Goal: Book appointment/travel/reservation

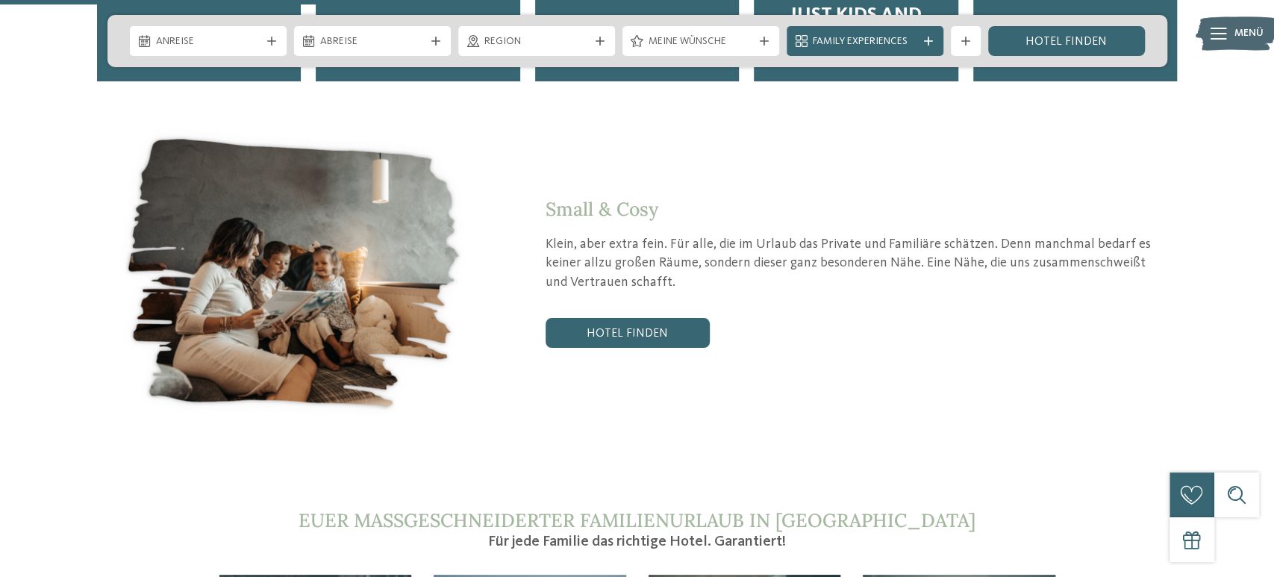
scroll to position [3261, 0]
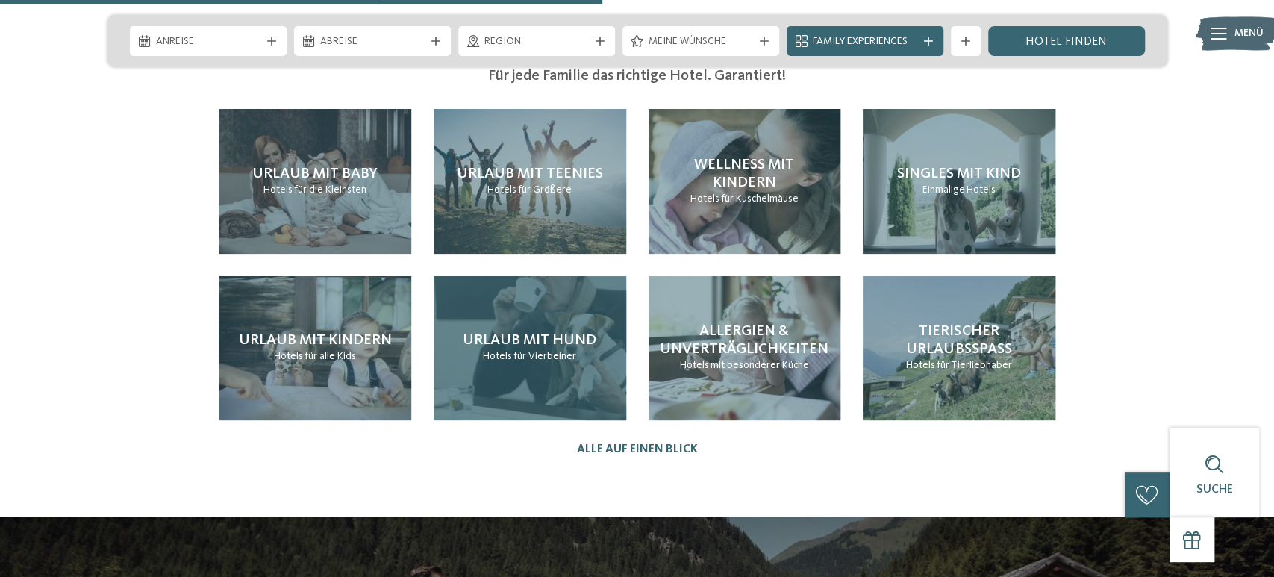
click at [549, 333] on span "Urlaub mit Hund" at bounding box center [530, 340] width 134 height 15
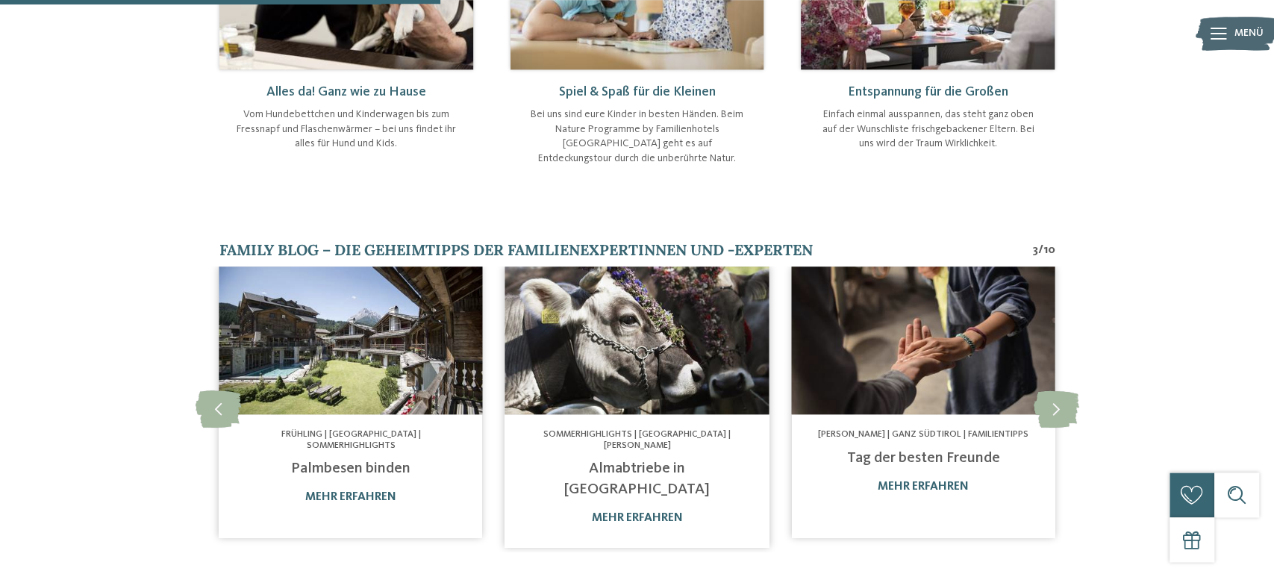
scroll to position [854, 0]
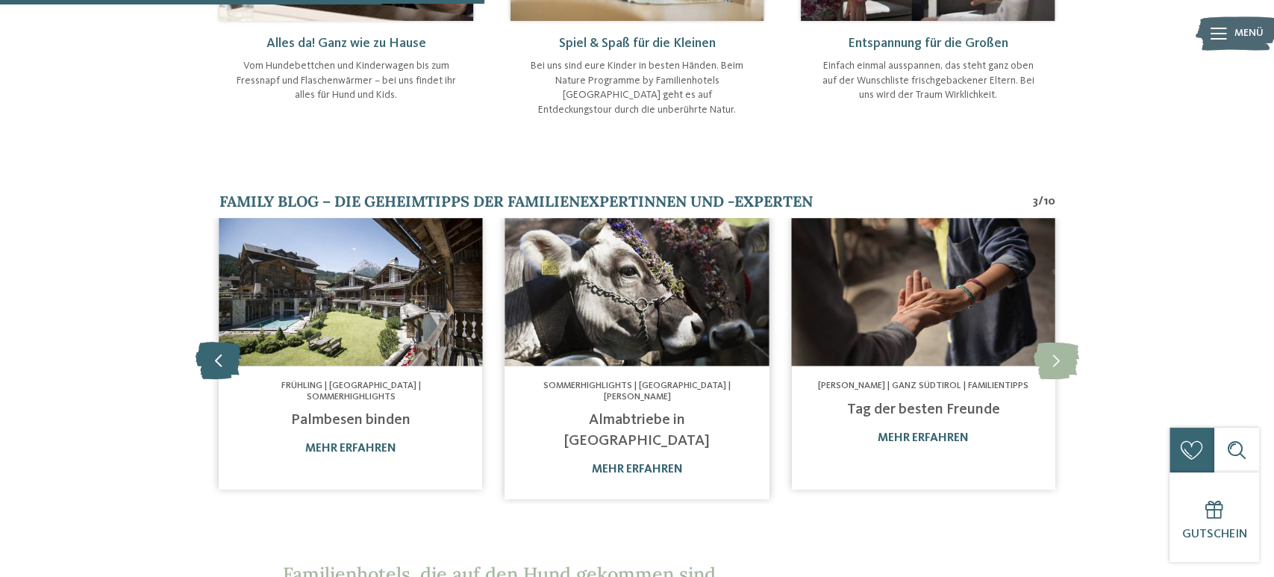
click at [216, 342] on icon at bounding box center [219, 360] width 46 height 37
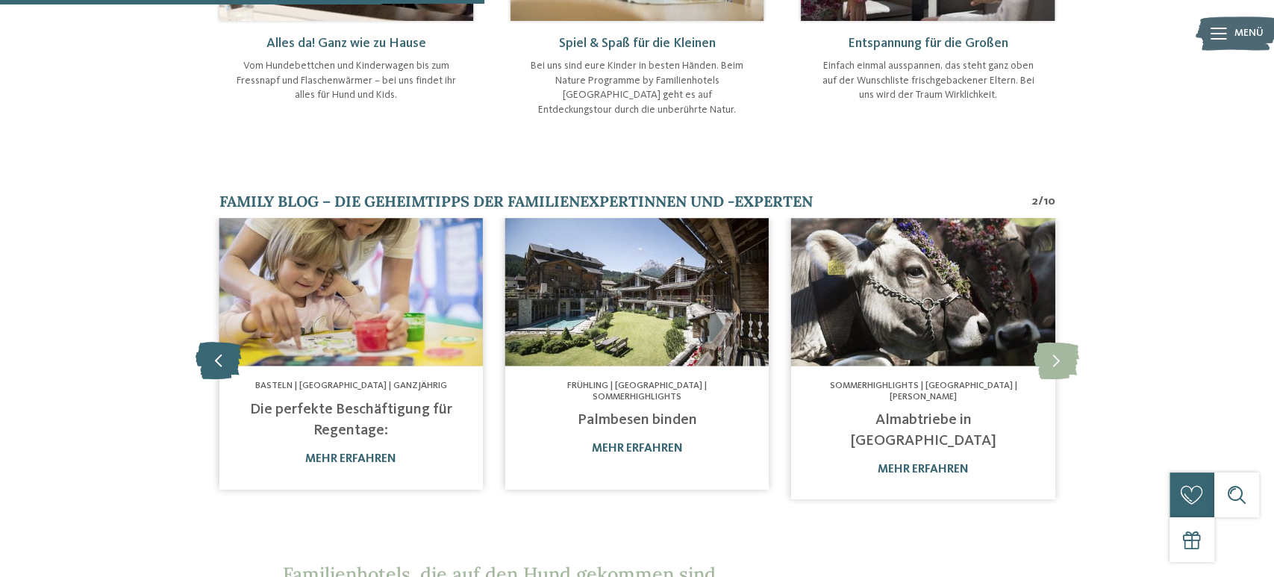
click at [216, 342] on icon at bounding box center [219, 360] width 46 height 37
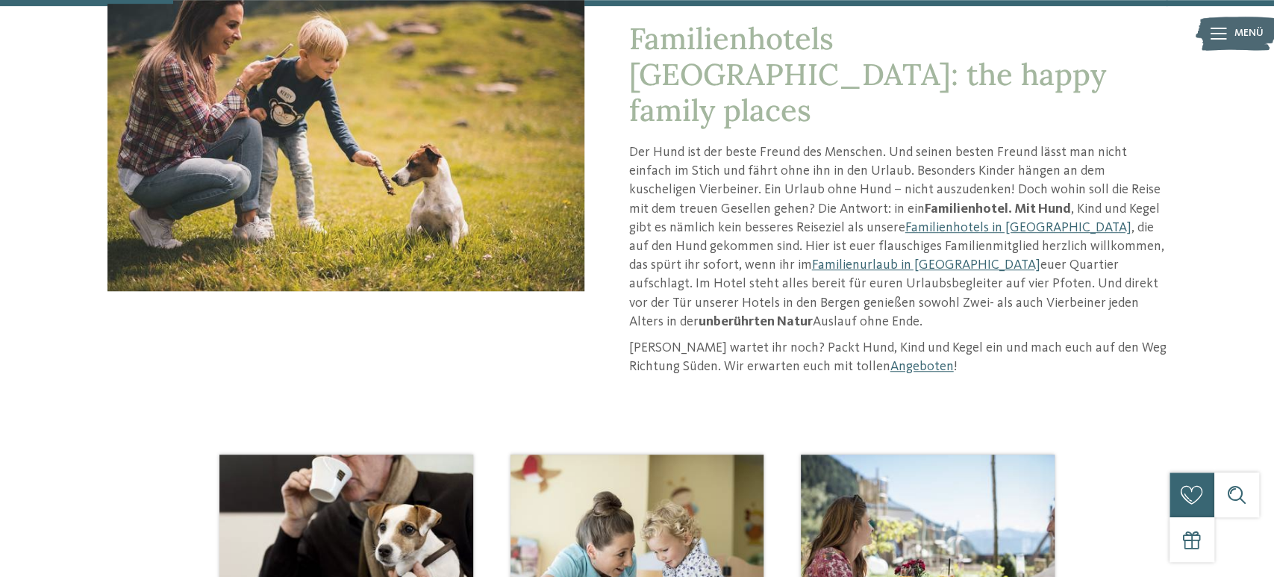
scroll to position [311, 0]
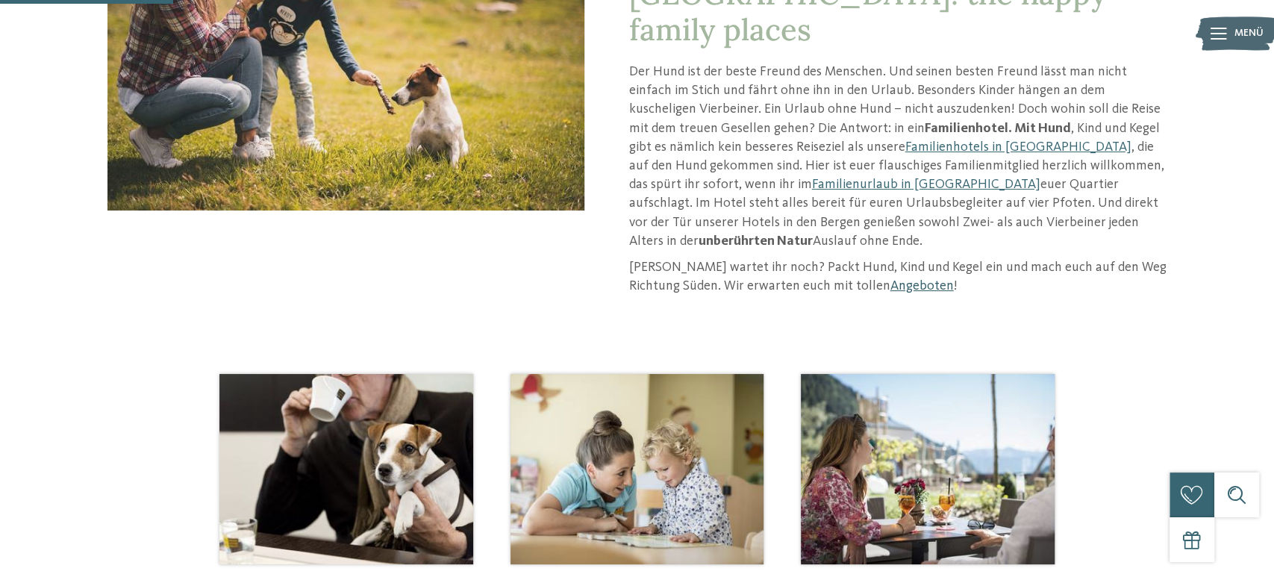
click at [891, 279] on link "Angeboten" at bounding box center [922, 285] width 63 height 13
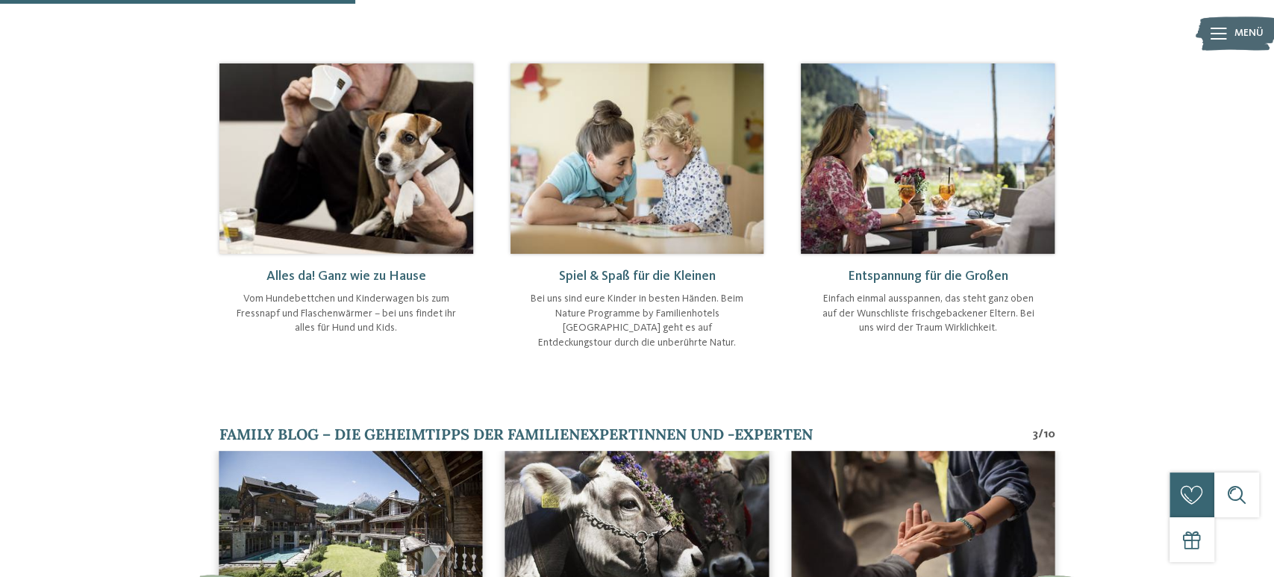
scroll to position [776, 0]
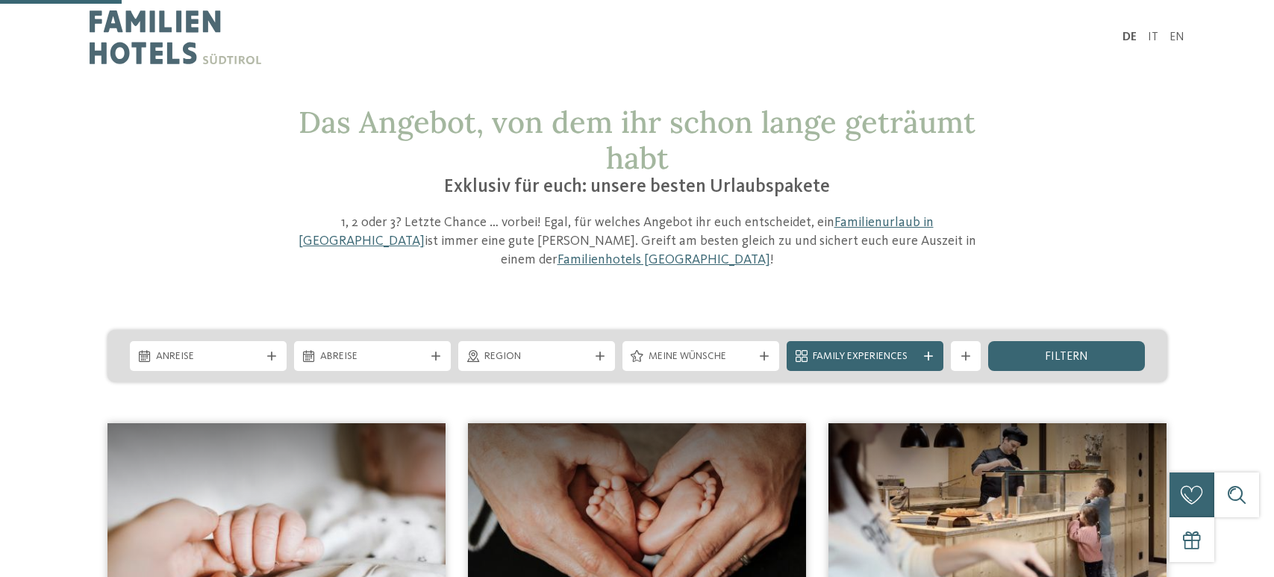
scroll to position [233, 0]
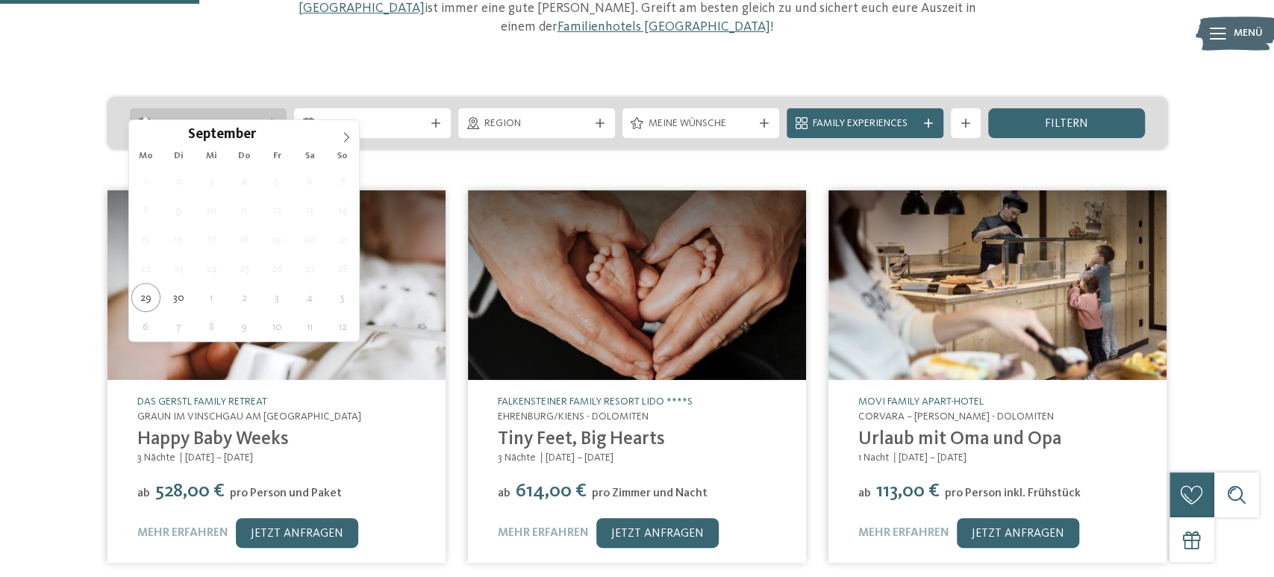
click at [242, 116] on span "Anreise" at bounding box center [208, 123] width 105 height 15
click at [338, 135] on span at bounding box center [346, 132] width 25 height 25
click at [344, 137] on icon at bounding box center [346, 137] width 10 height 10
type div "[DATE]"
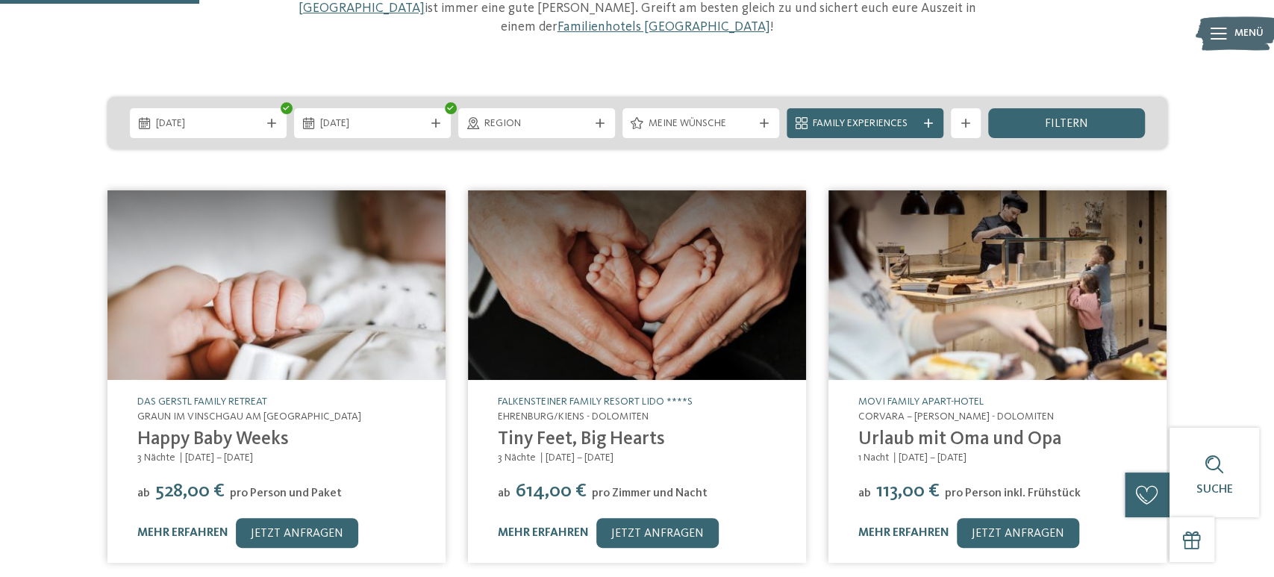
click at [253, 131] on div "Das Angebot, von dem ihr schon lange geträumt habt Exklusiv für euch: unsere be…" at bounding box center [637, 460] width 1274 height 1177
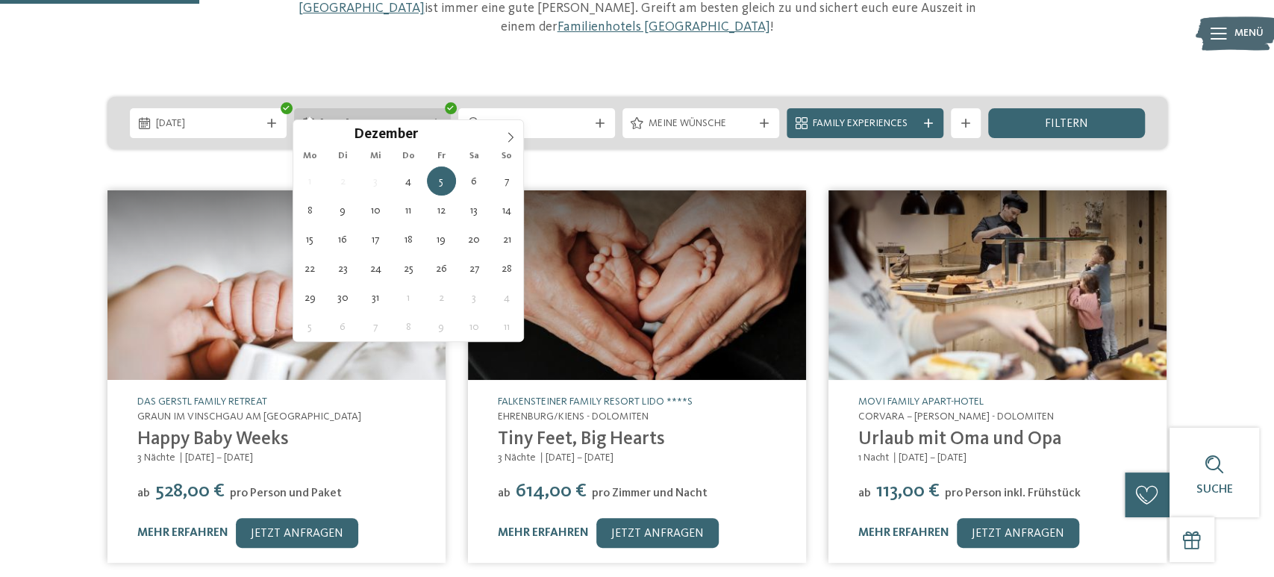
click at [335, 116] on span "[DATE]" at bounding box center [372, 123] width 105 height 15
type div "[DATE]"
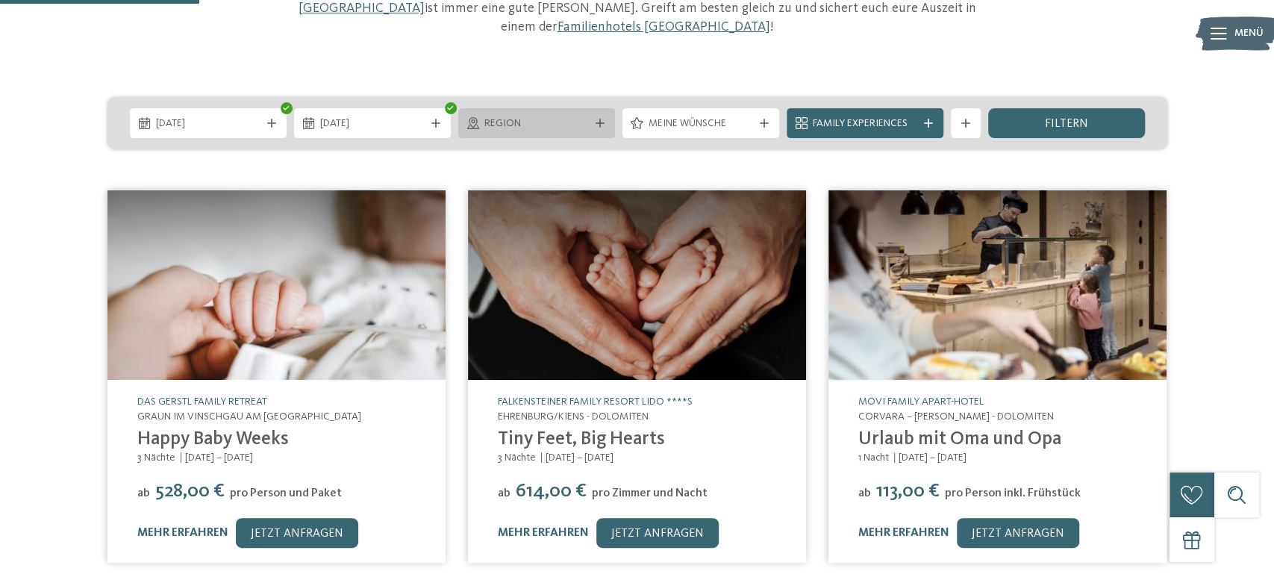
click at [560, 116] on span "Region" at bounding box center [537, 123] width 105 height 15
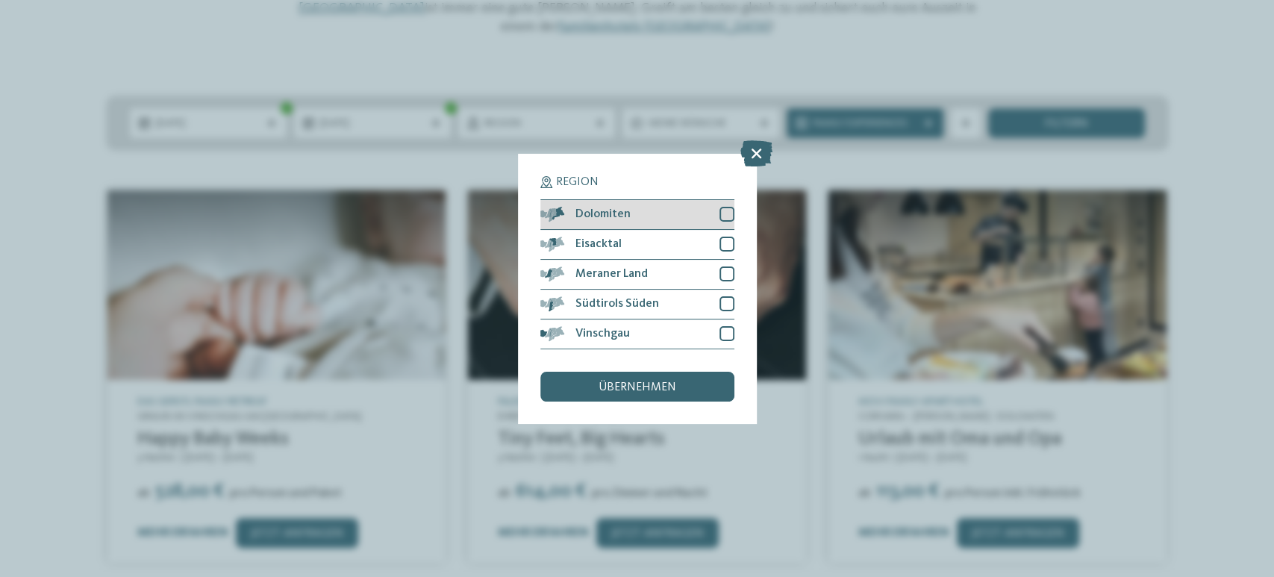
click at [728, 222] on div "Dolomiten" at bounding box center [637, 215] width 194 height 30
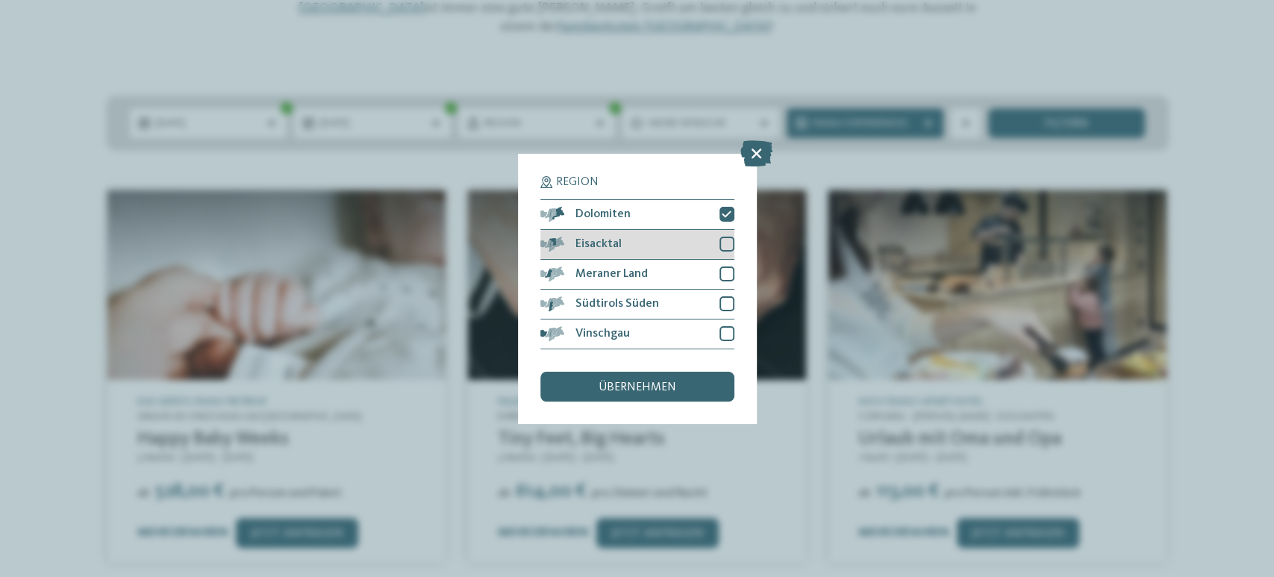
click at [727, 243] on div at bounding box center [727, 244] width 15 height 15
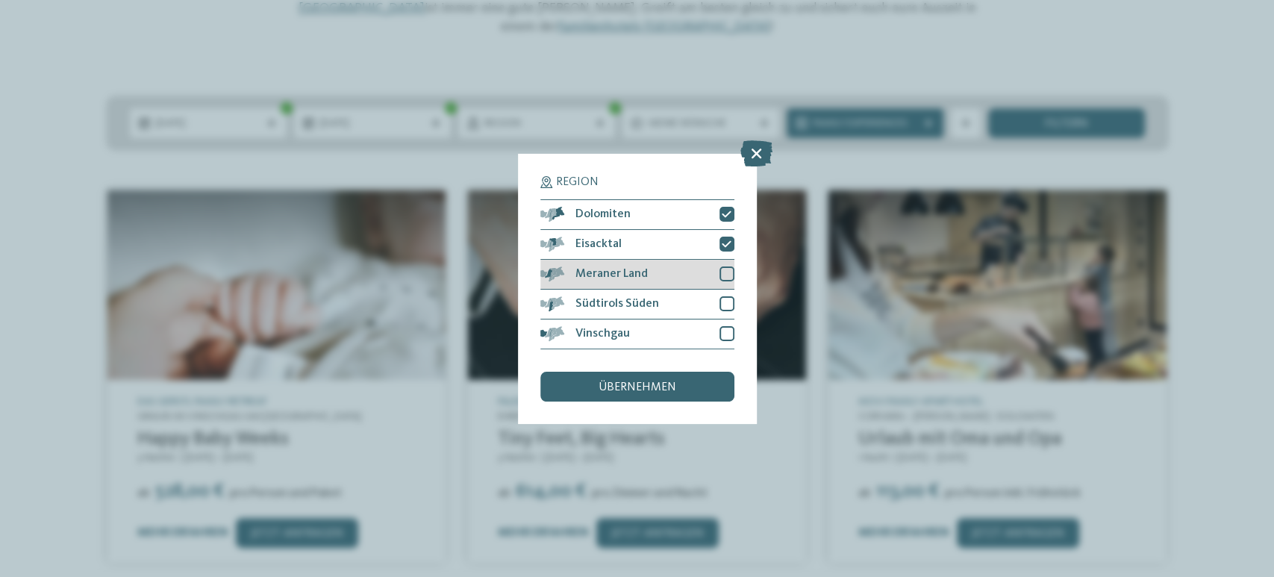
click at [717, 289] on div "Meraner Land" at bounding box center [637, 275] width 194 height 30
click at [717, 308] on div "Südtirols Süden" at bounding box center [637, 305] width 194 height 30
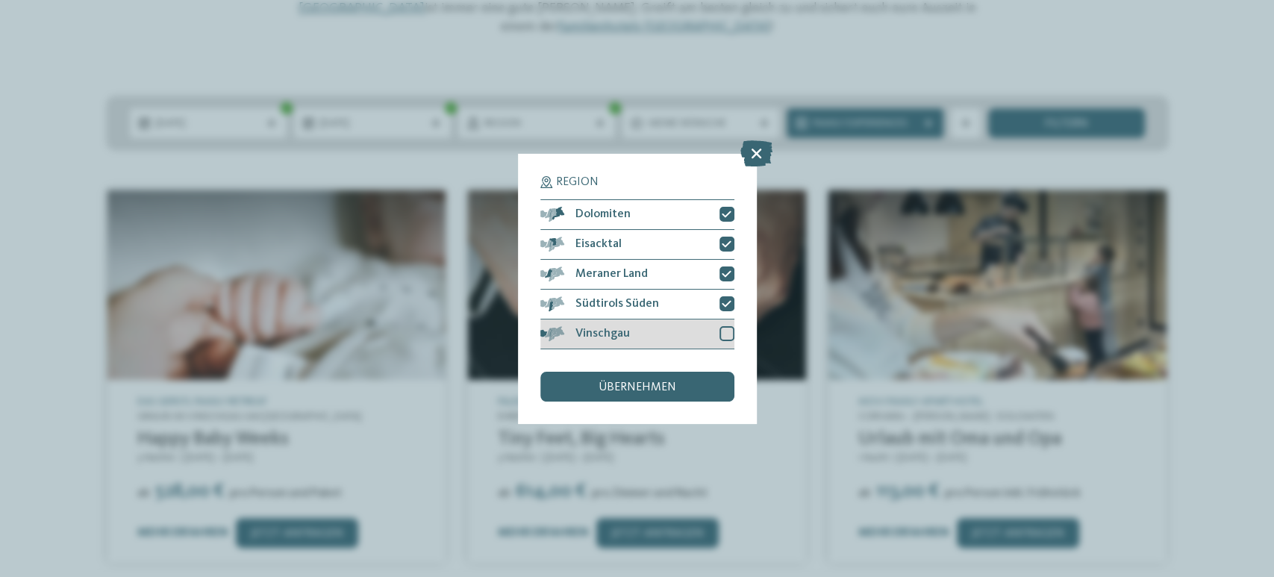
click at [714, 320] on div "Vinschgau" at bounding box center [637, 335] width 194 height 30
click at [689, 385] on div "übernehmen" at bounding box center [637, 387] width 194 height 30
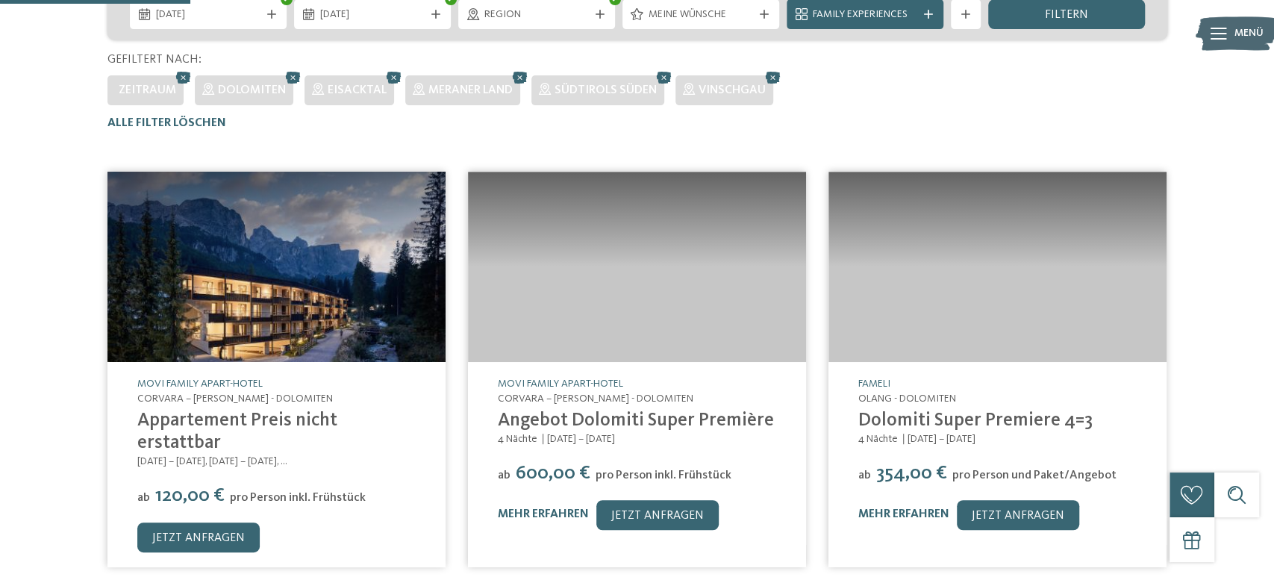
scroll to position [395, 0]
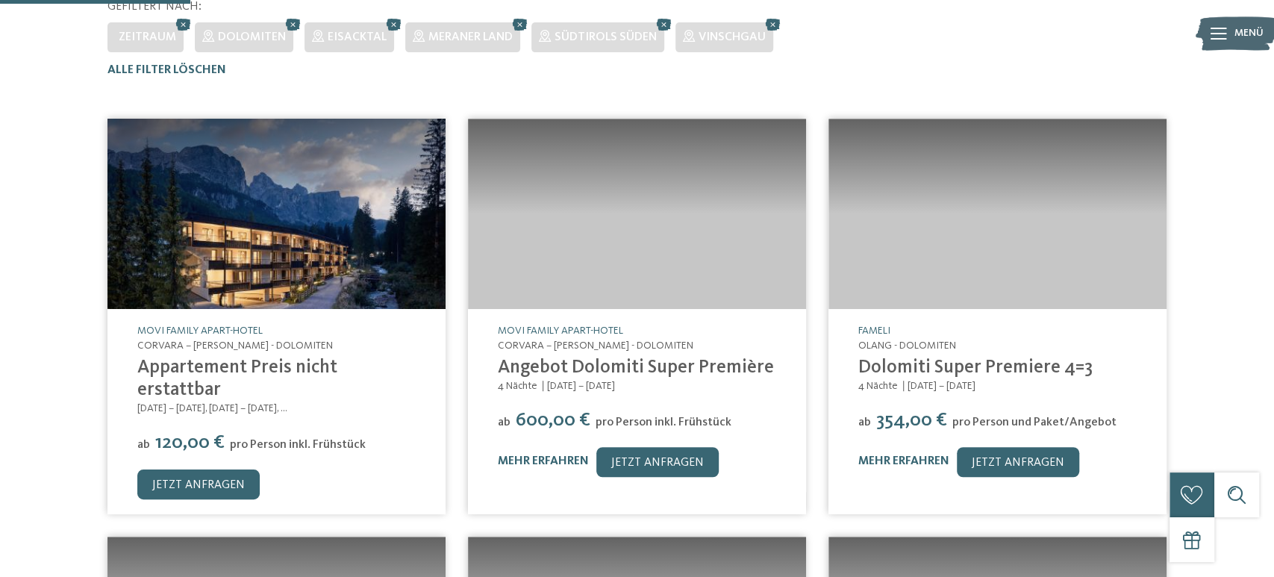
click at [694, 119] on img at bounding box center [637, 214] width 338 height 190
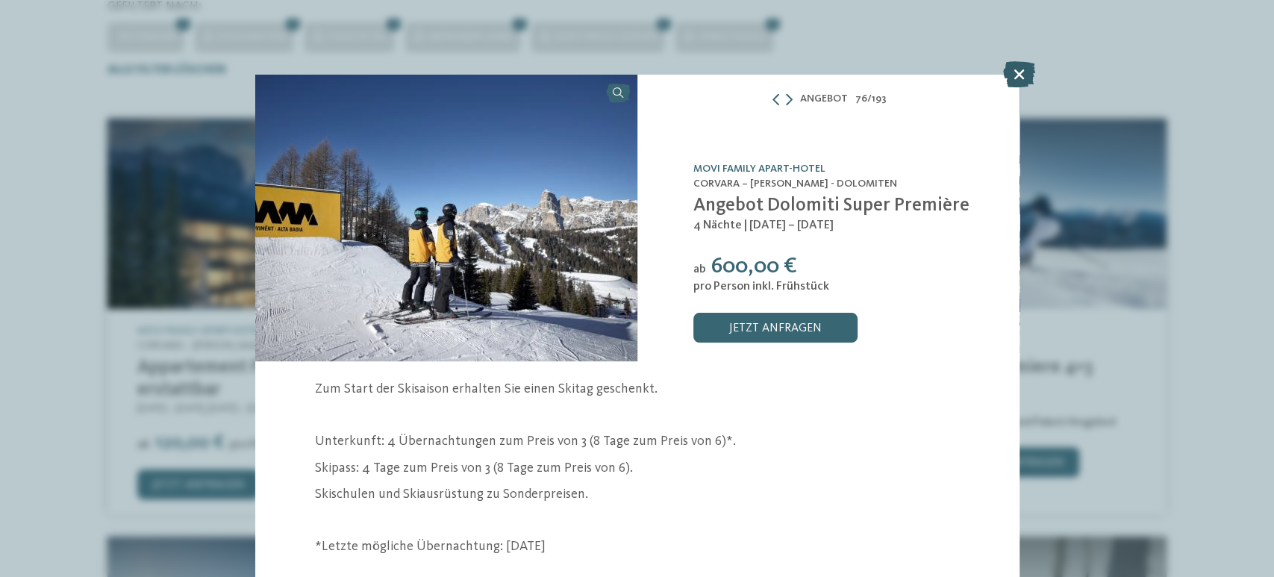
click at [1021, 78] on icon at bounding box center [1019, 74] width 32 height 26
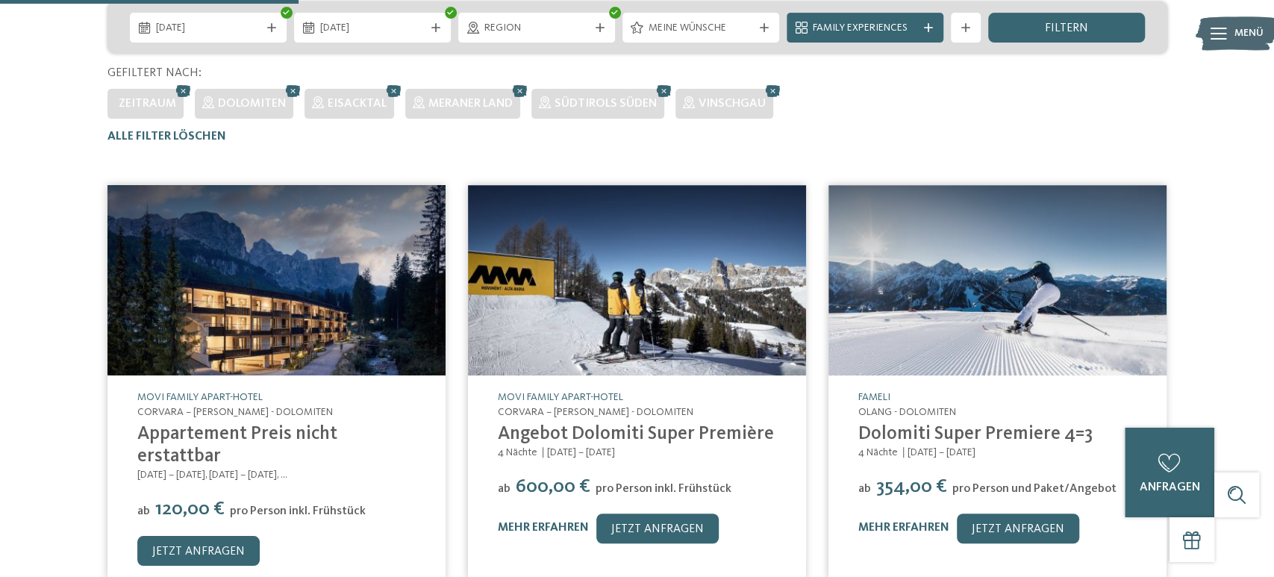
scroll to position [162, 0]
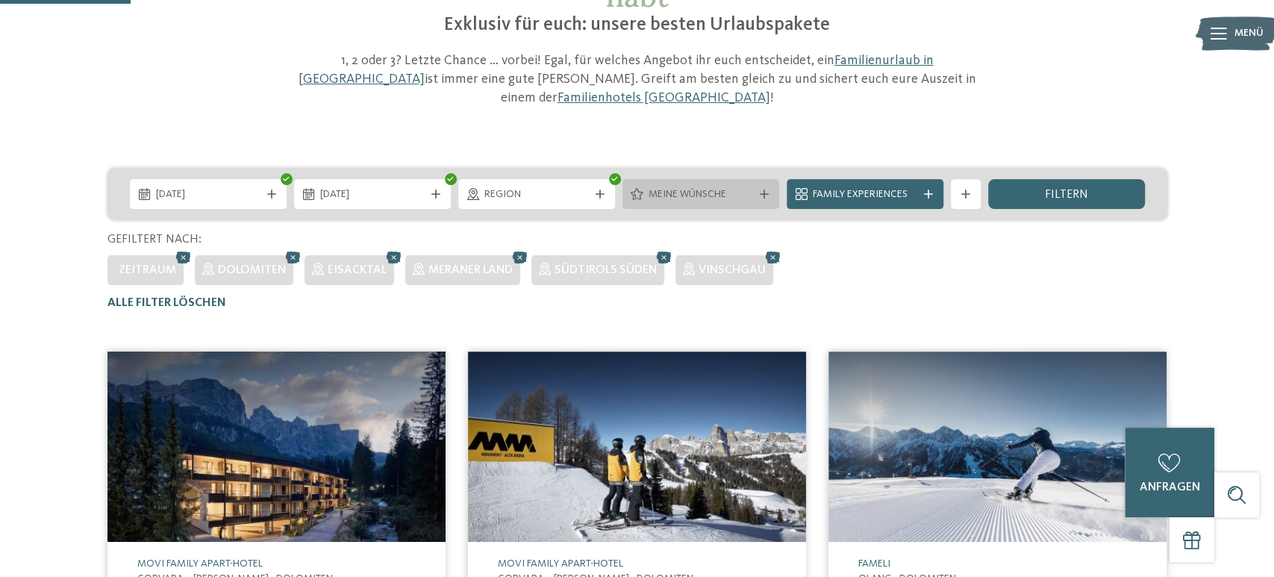
click at [750, 189] on div "Meine Wünsche" at bounding box center [701, 194] width 157 height 30
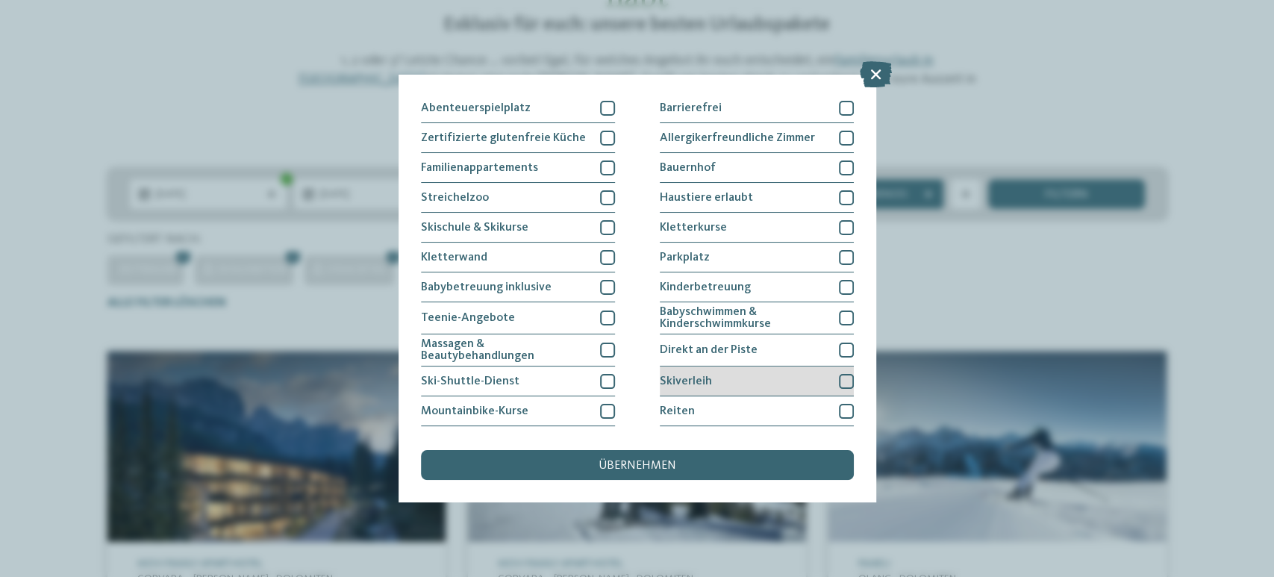
scroll to position [115, 0]
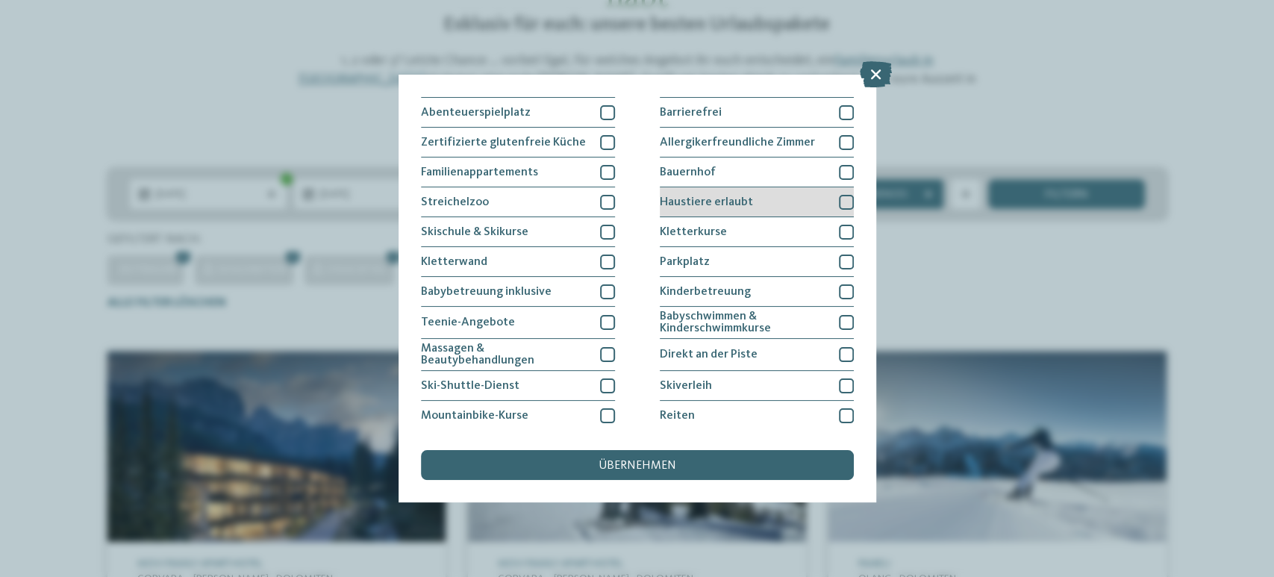
click at [738, 201] on span "Haustiere erlaubt" at bounding box center [706, 202] width 93 height 12
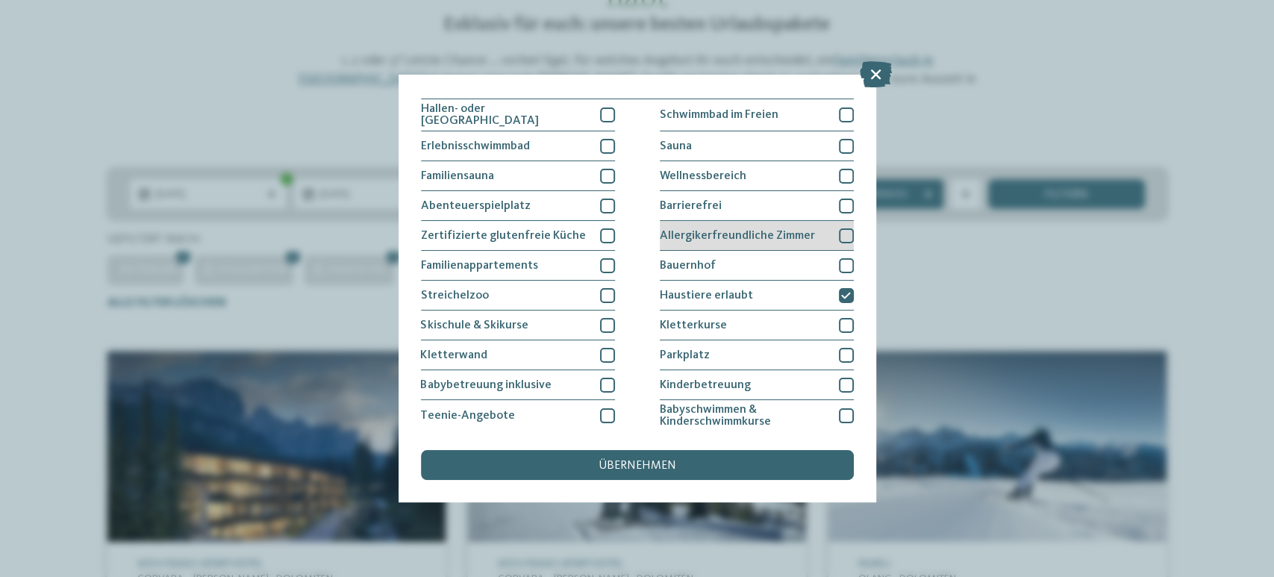
scroll to position [0, 0]
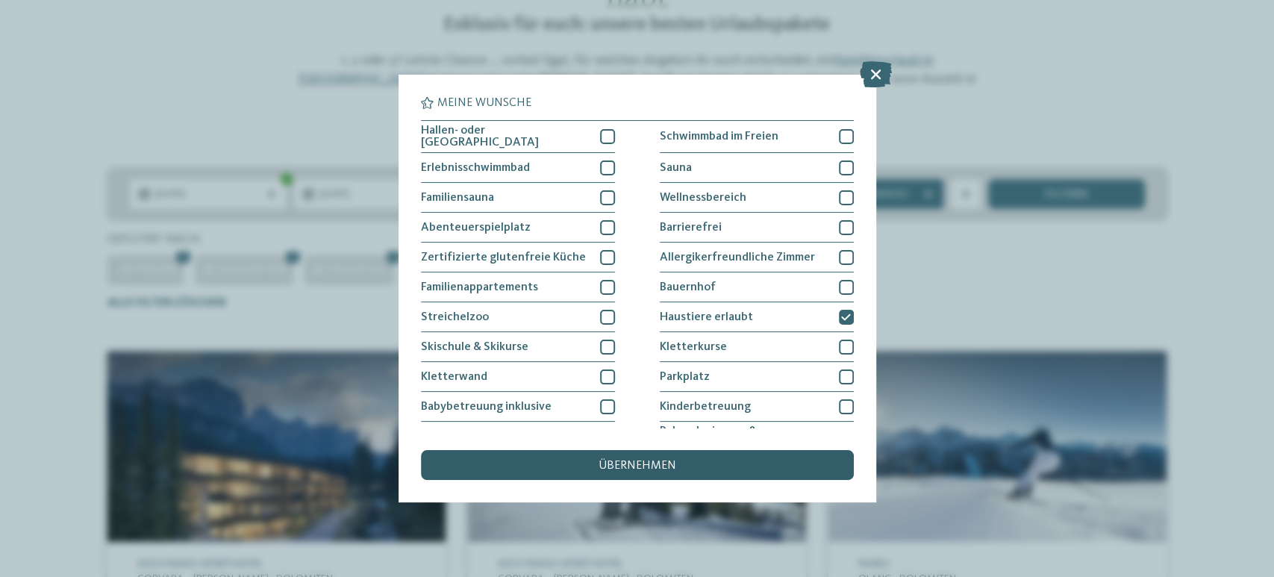
click at [740, 477] on div "übernehmen" at bounding box center [637, 465] width 433 height 30
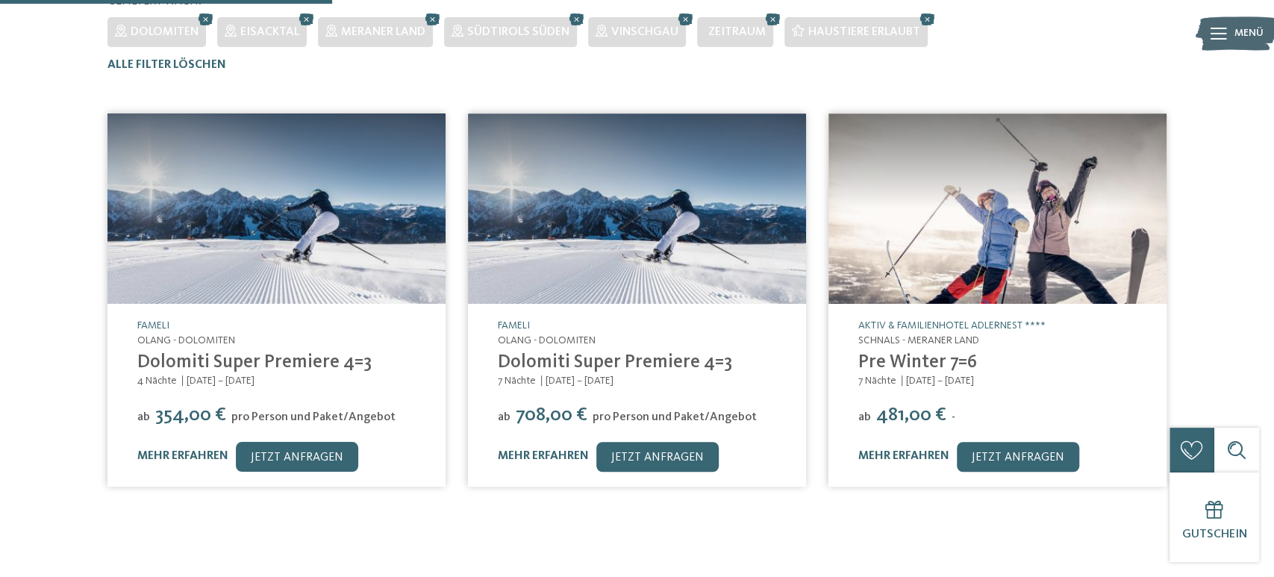
scroll to position [402, 0]
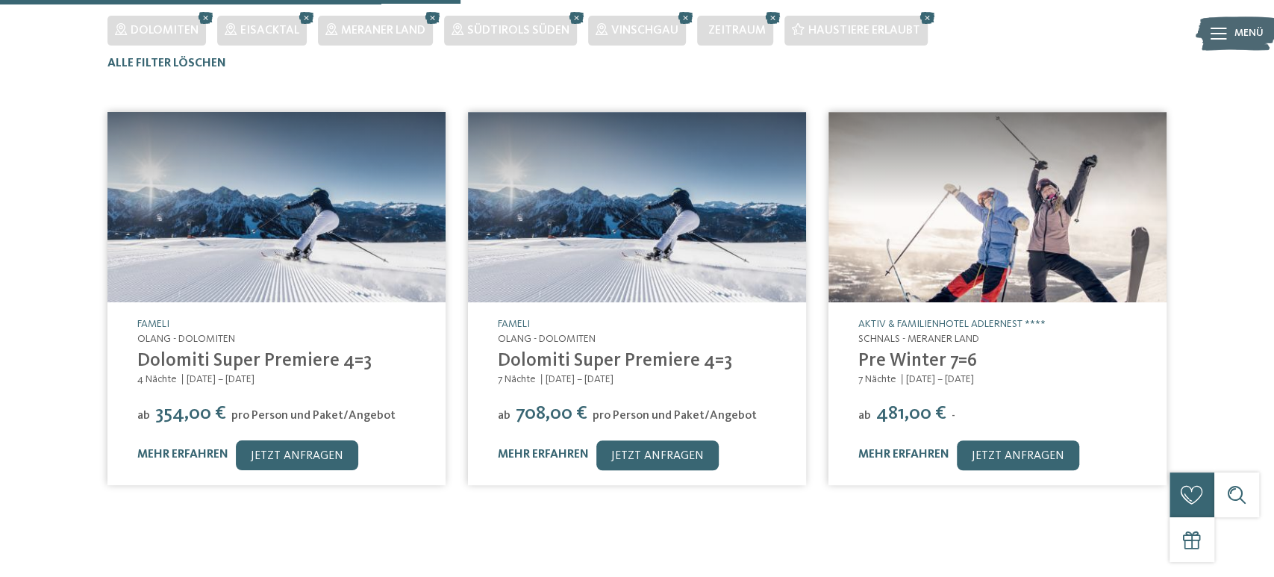
click at [314, 283] on img at bounding box center [277, 207] width 338 height 190
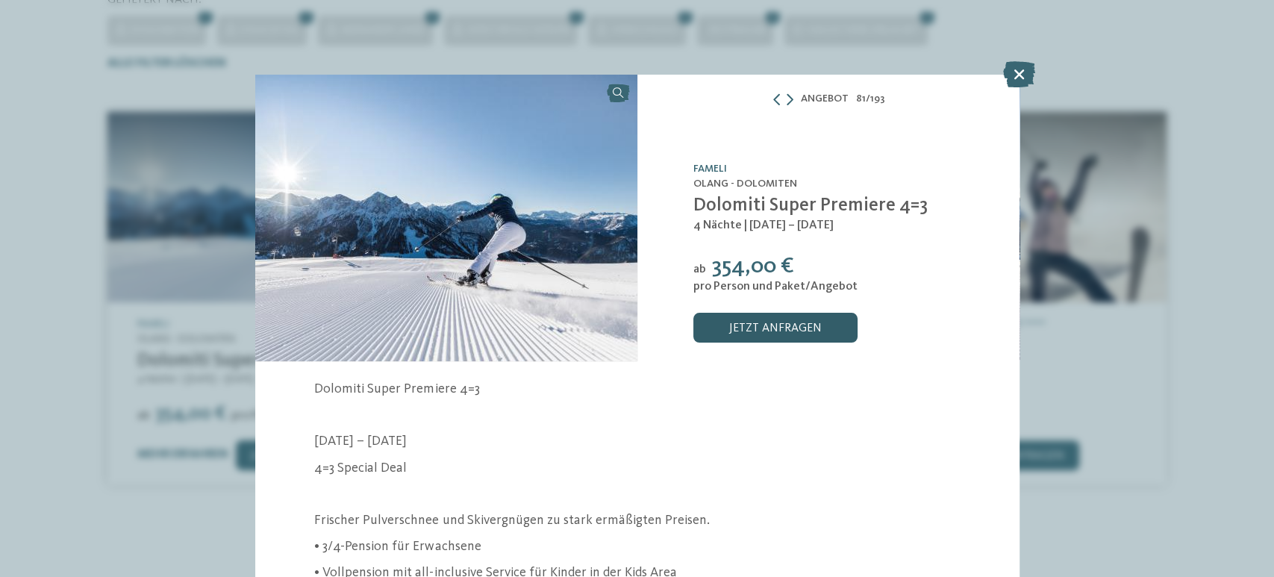
click at [754, 319] on link "jetzt anfragen" at bounding box center [775, 328] width 164 height 30
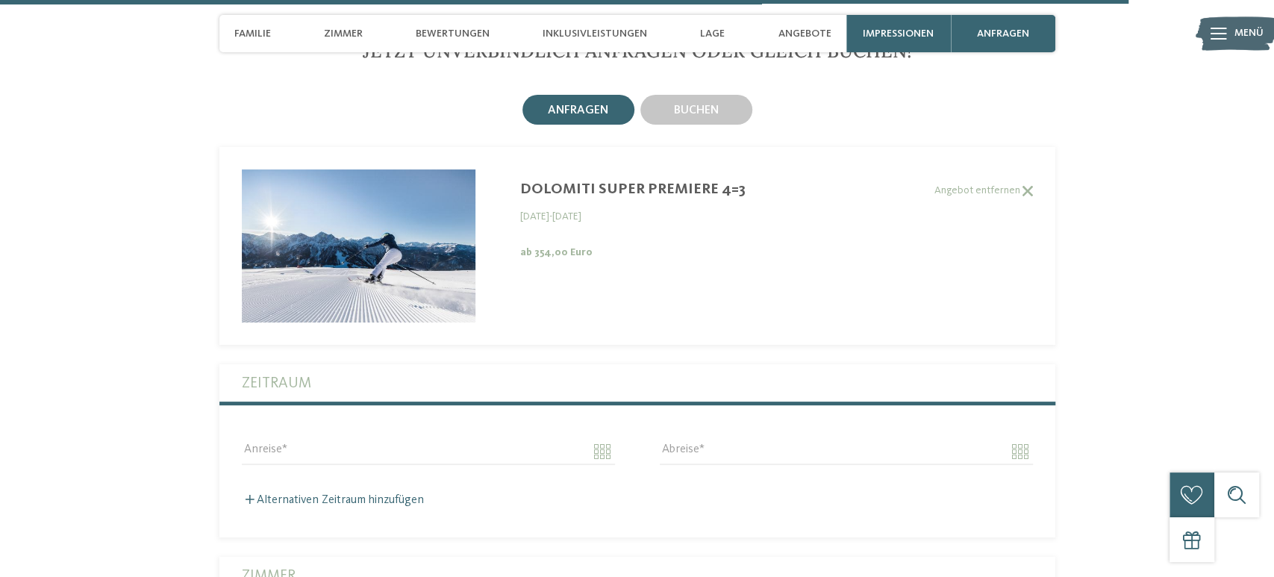
scroll to position [3887, 0]
